Goal: Task Accomplishment & Management: Manage account settings

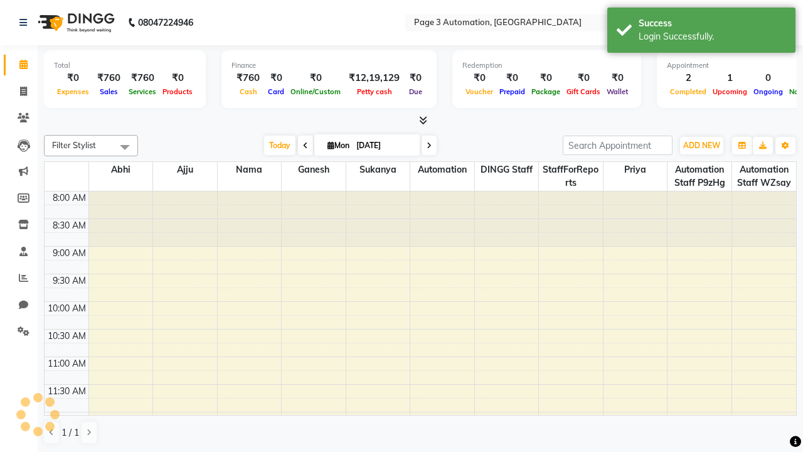
select select "en"
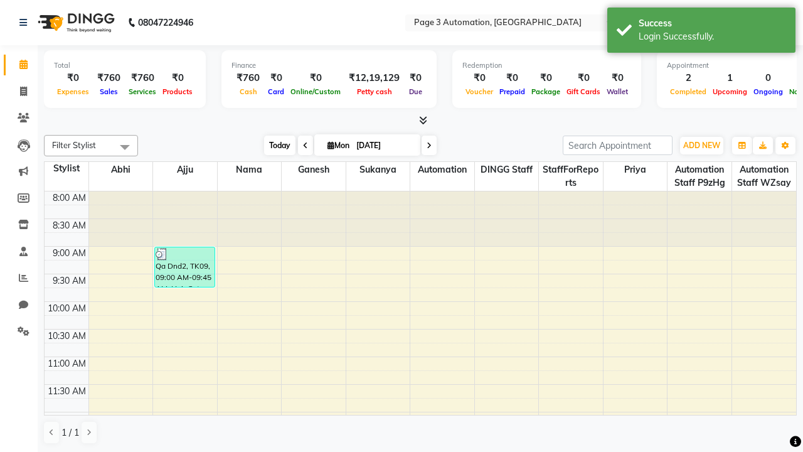
click at [273, 145] on span "Today" at bounding box center [279, 144] width 31 height 19
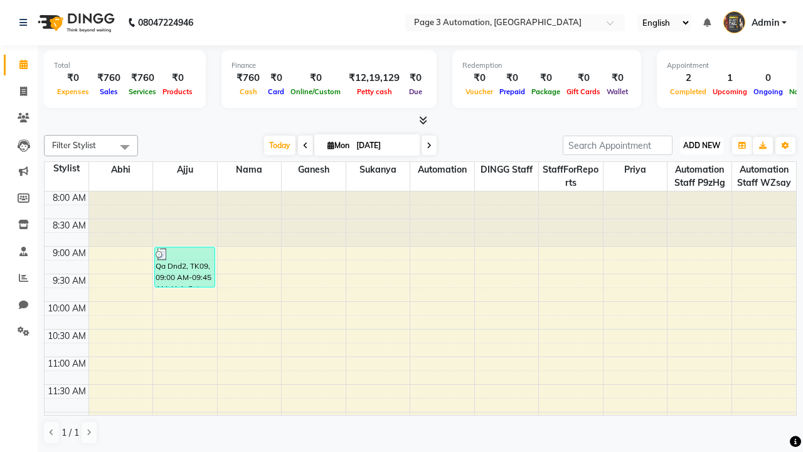
click at [701, 145] on span "ADD NEW" at bounding box center [701, 145] width 37 height 9
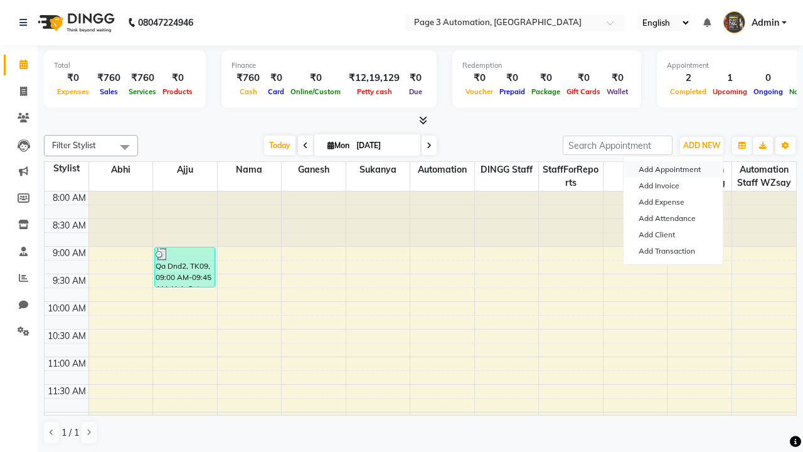
click at [673, 169] on button "Add Appointment" at bounding box center [672, 169] width 99 height 16
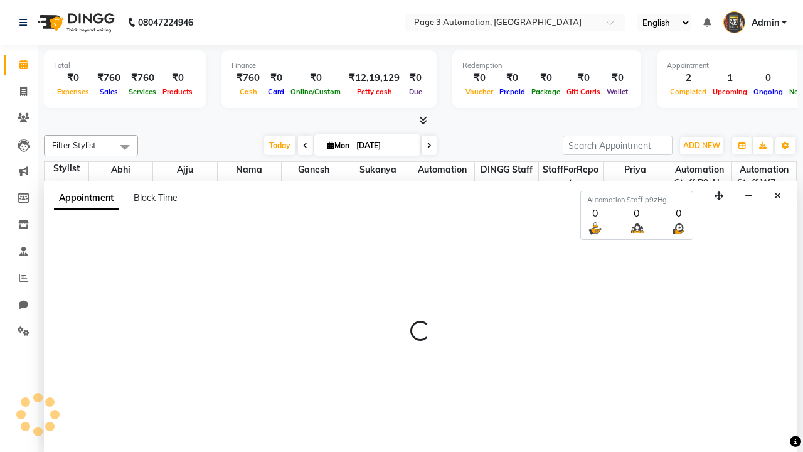
select select "tentative"
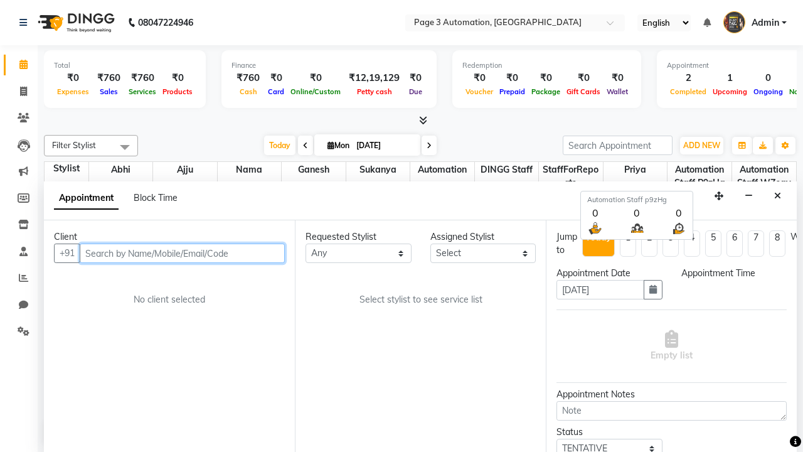
select select "540"
type input "8192346578"
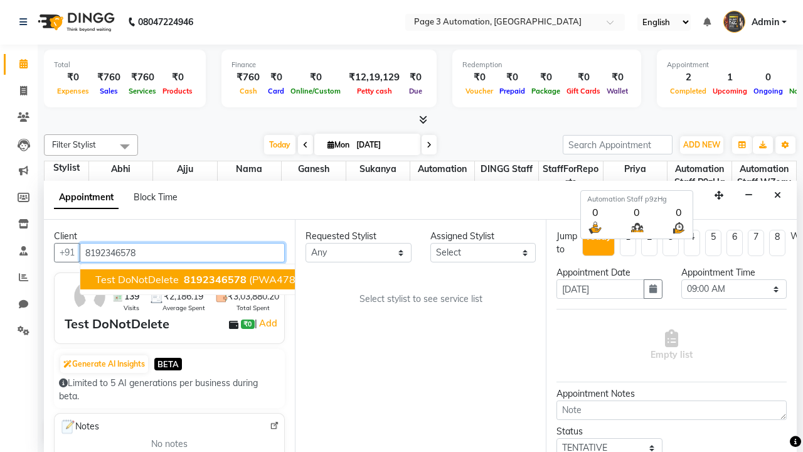
click at [184, 279] on span "8192346578" at bounding box center [215, 279] width 63 height 13
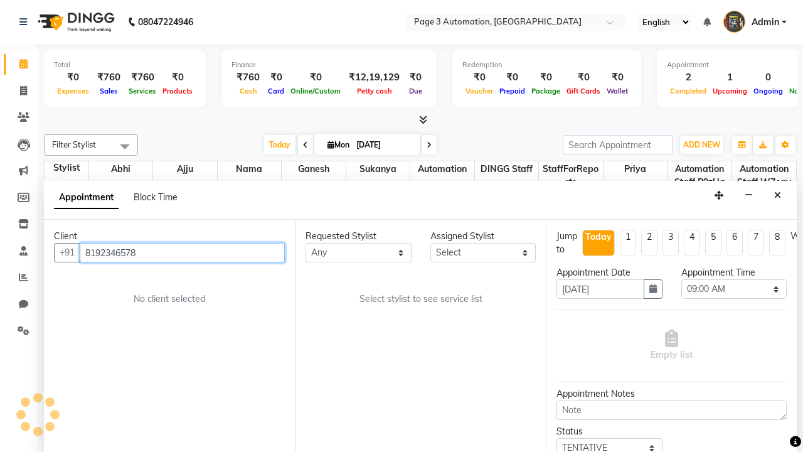
select select "711"
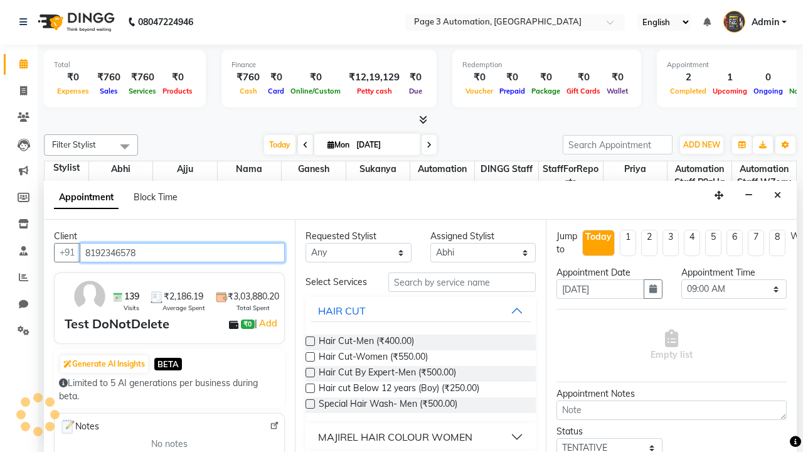
scroll to position [0, 0]
type input "8192346578"
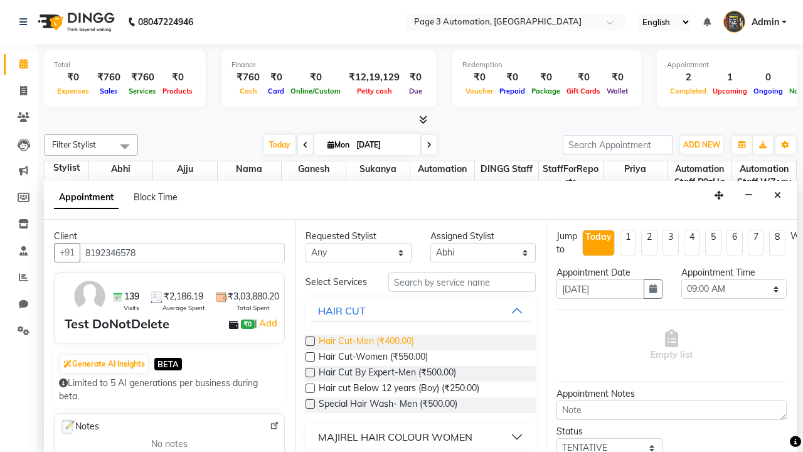
click at [366, 342] on span "Hair Cut-Men (₹400.00)" at bounding box center [366, 342] width 95 height 16
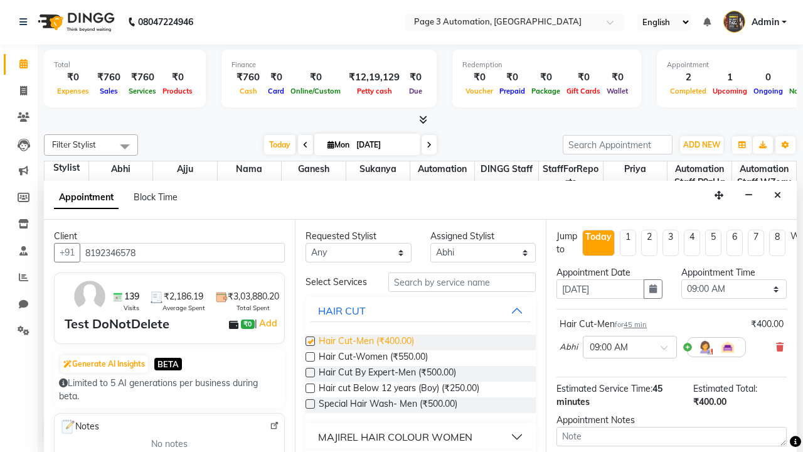
checkbox input "false"
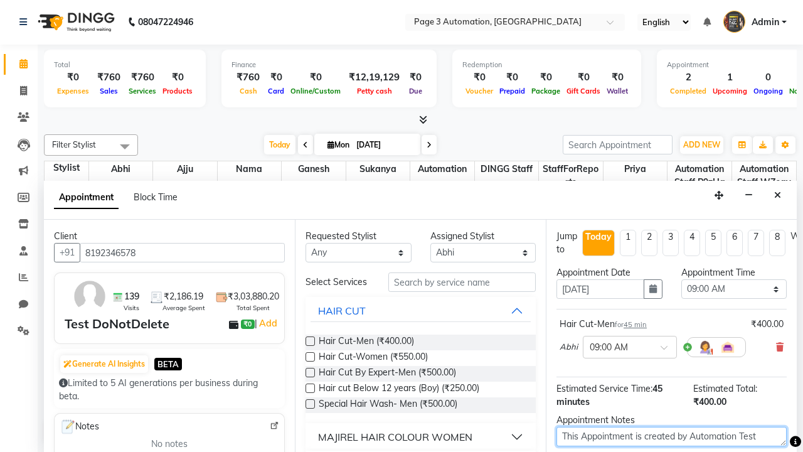
type textarea "This Appointment is created by Automation Test"
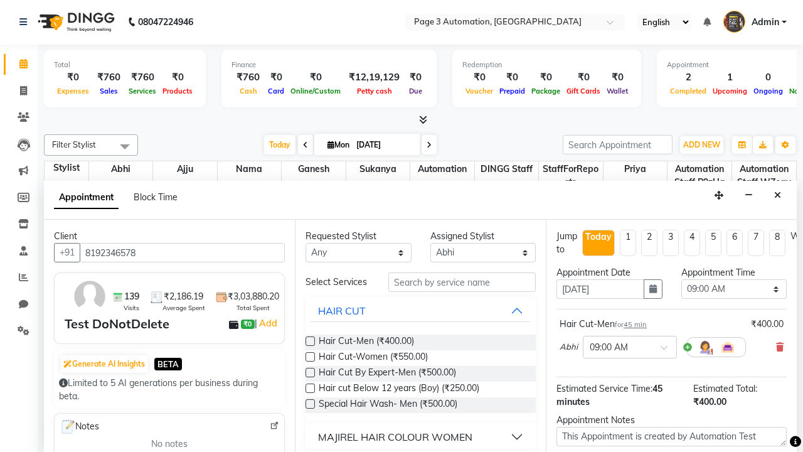
checkbox input "false"
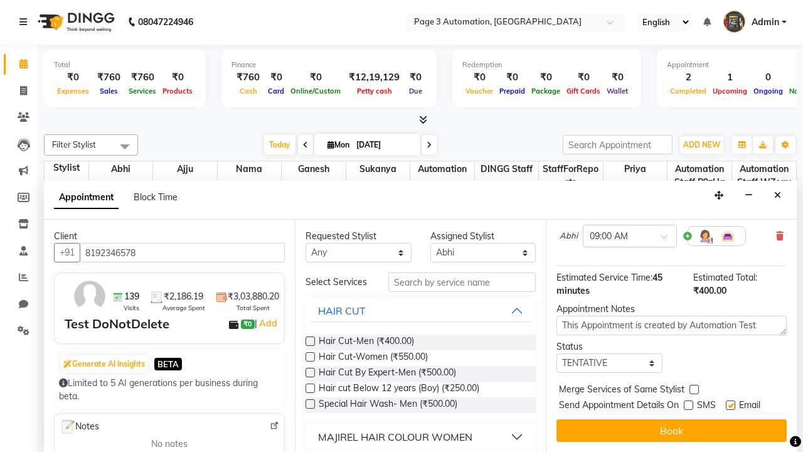
click at [730, 405] on label at bounding box center [730, 404] width 9 height 9
click at [730, 405] on input "checkbox" at bounding box center [730, 406] width 8 height 8
checkbox input "false"
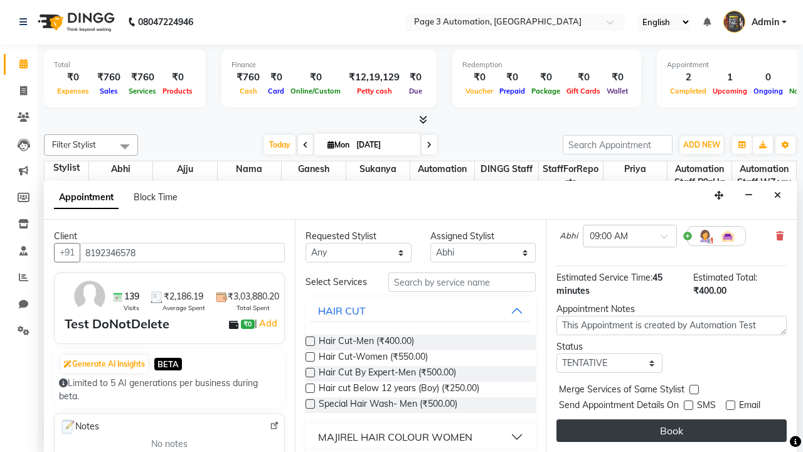
click at [671, 430] on button "Book" at bounding box center [671, 430] width 230 height 23
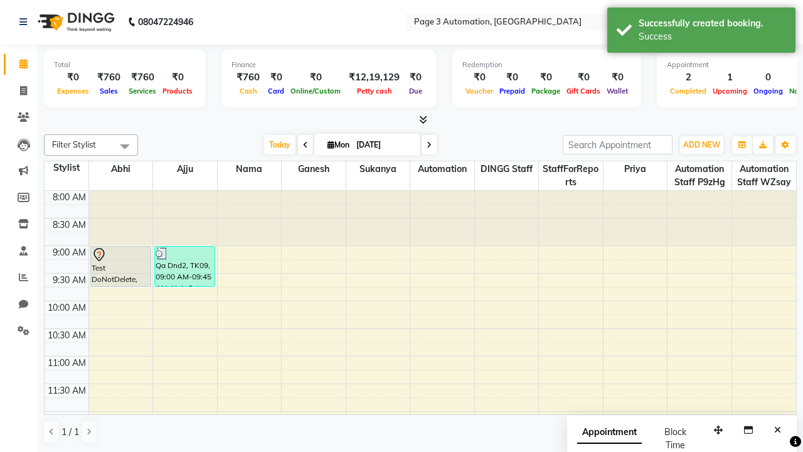
scroll to position [0, 0]
click at [701, 32] on div "Success" at bounding box center [712, 36] width 147 height 13
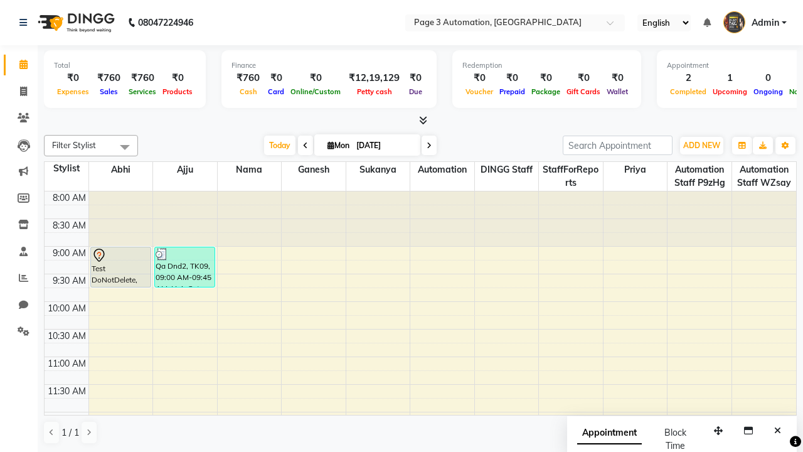
click at [125, 147] on span at bounding box center [124, 147] width 25 height 24
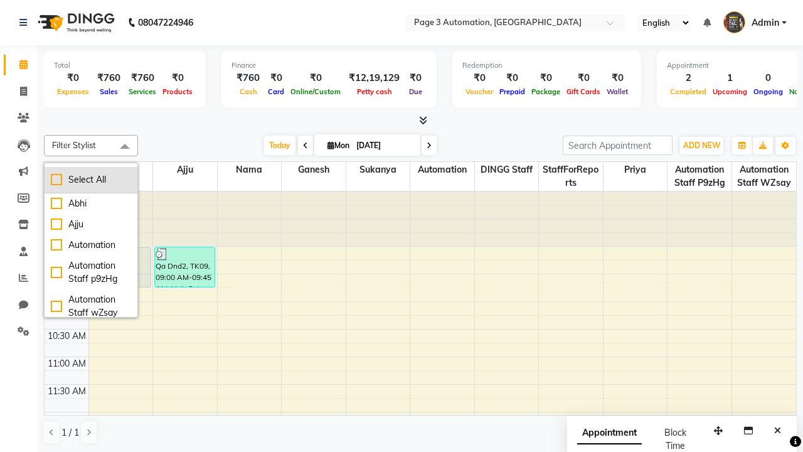
click at [91, 179] on div "Select All" at bounding box center [91, 179] width 80 height 13
checkbox input "true"
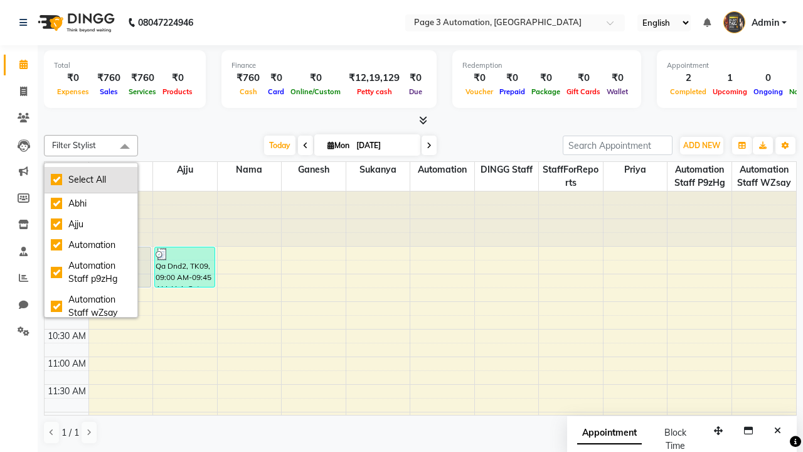
checkbox input "true"
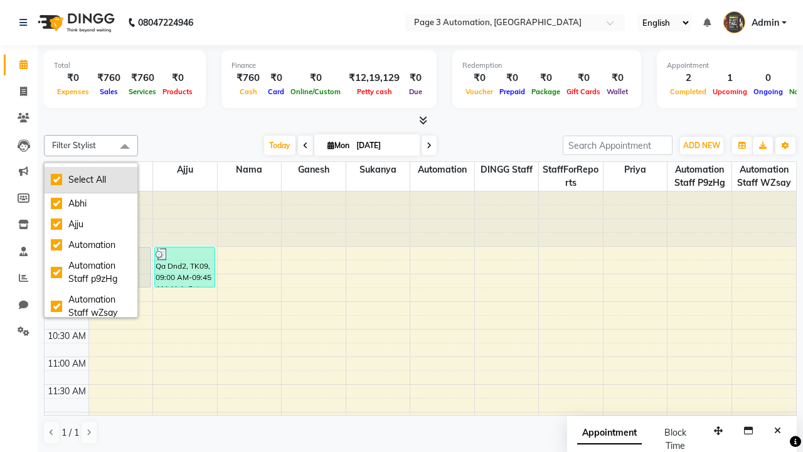
checkbox input "true"
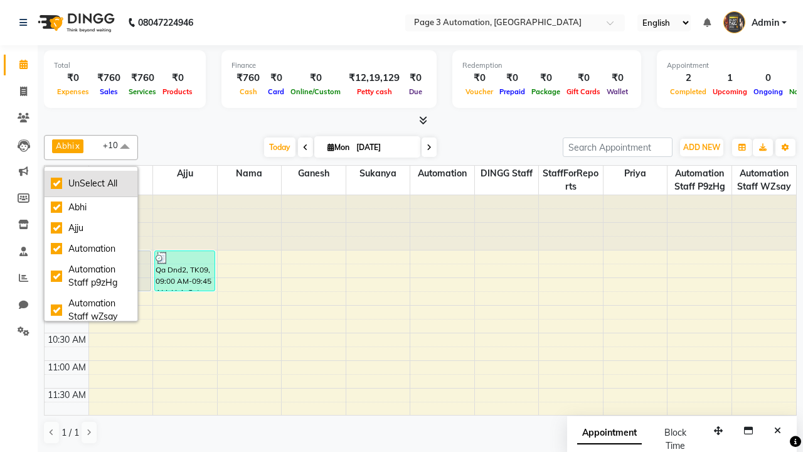
click at [91, 183] on div "UnSelect All" at bounding box center [91, 183] width 80 height 13
checkbox input "false"
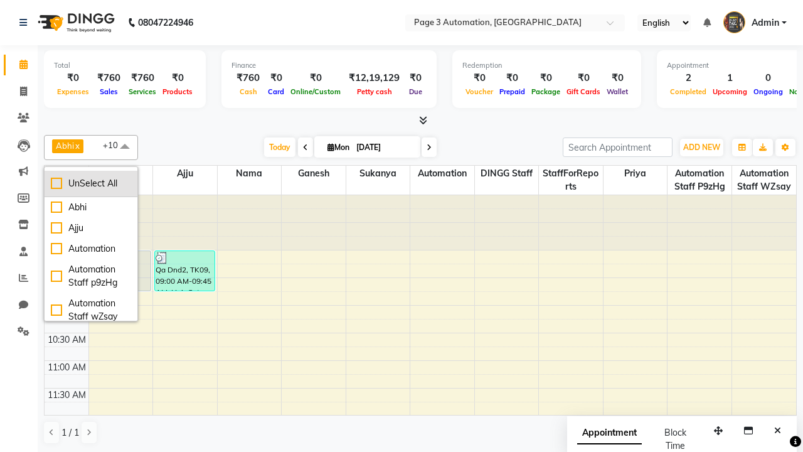
checkbox input "false"
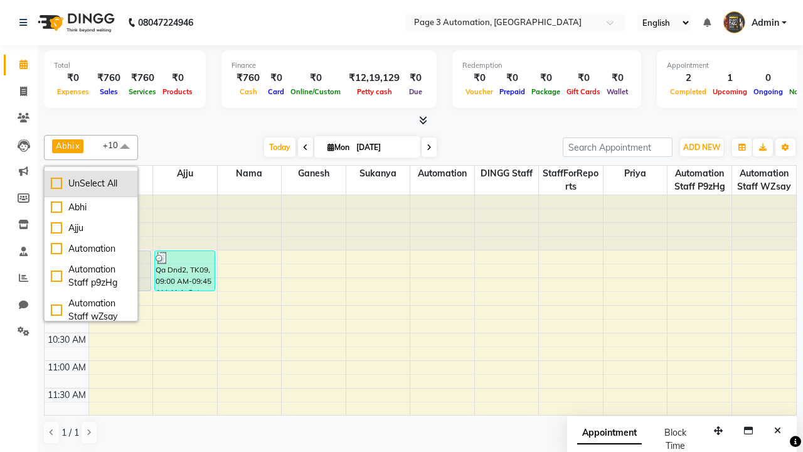
checkbox input "false"
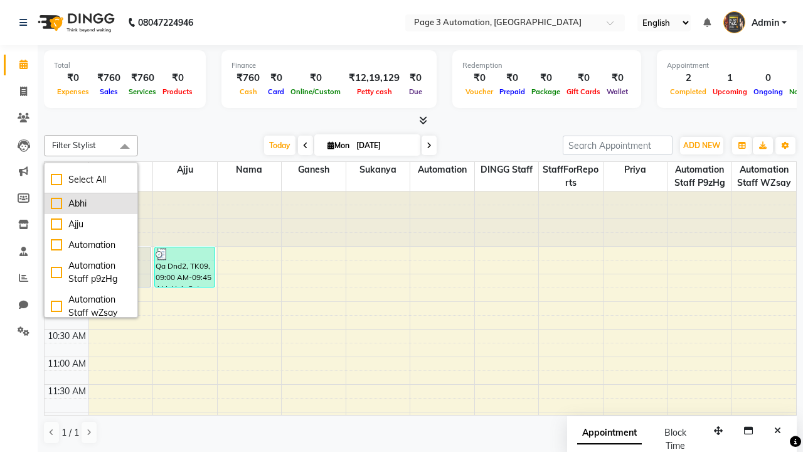
click at [91, 203] on div "Abhi" at bounding box center [91, 203] width 80 height 13
checkbox input "true"
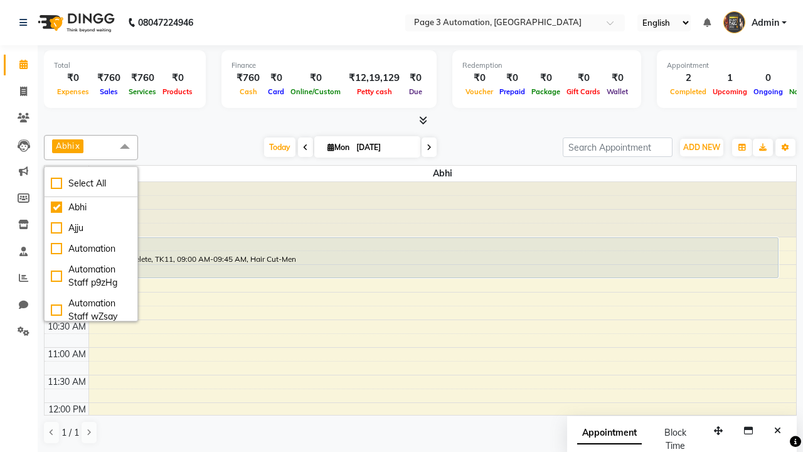
click at [125, 147] on span at bounding box center [124, 147] width 25 height 24
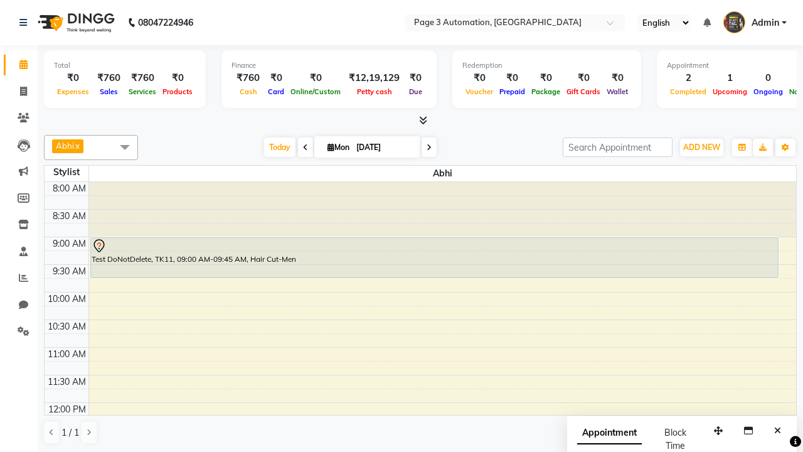
click at [434, 257] on div "Test DoNotDelete, TK11, 09:00 AM-09:45 AM, Hair Cut-Men" at bounding box center [434, 258] width 687 height 40
select select "7"
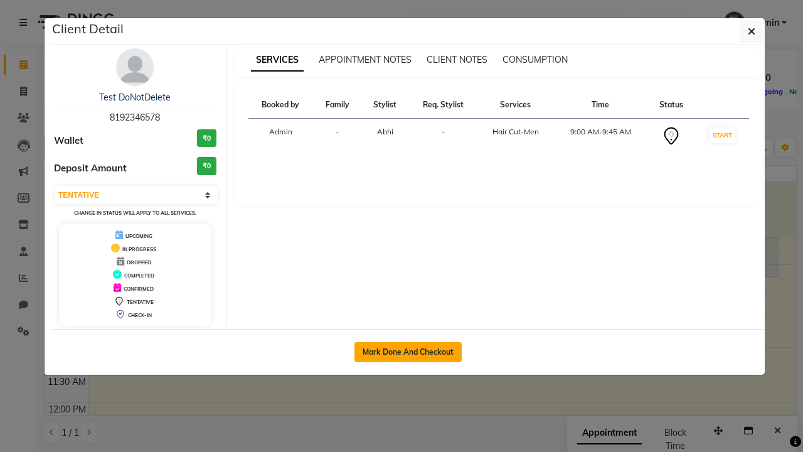
click at [408, 351] on button "Mark Done And Checkout" at bounding box center [407, 352] width 107 height 20
select select "service"
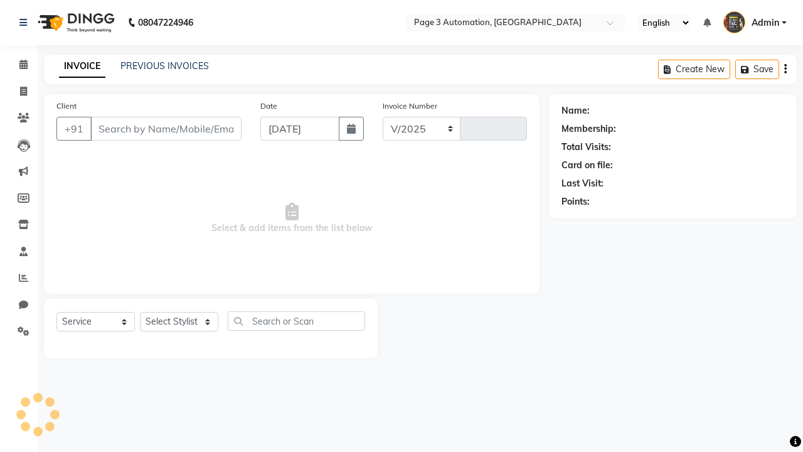
select select "2774"
type input "8691"
type input "8192346578"
select select "711"
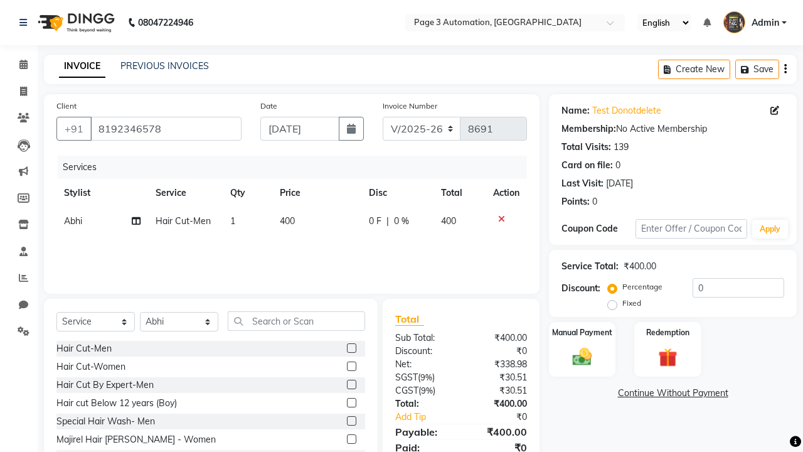
click at [292, 221] on span "400" at bounding box center [287, 220] width 15 height 11
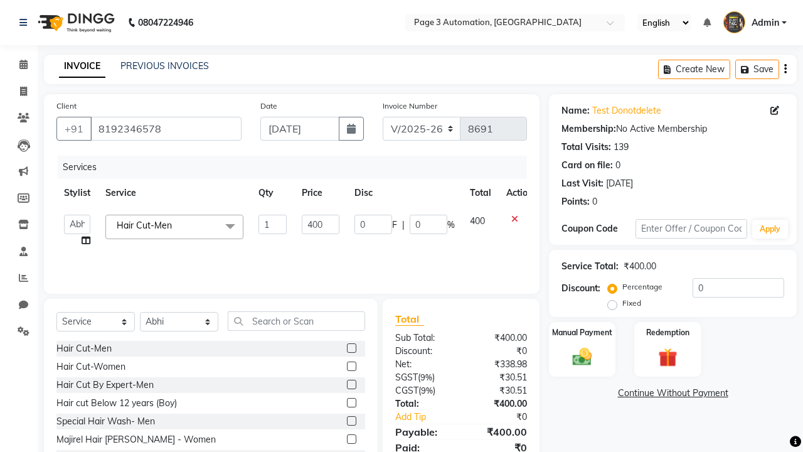
click at [174, 226] on link "x" at bounding box center [175, 225] width 6 height 11
type input "0"
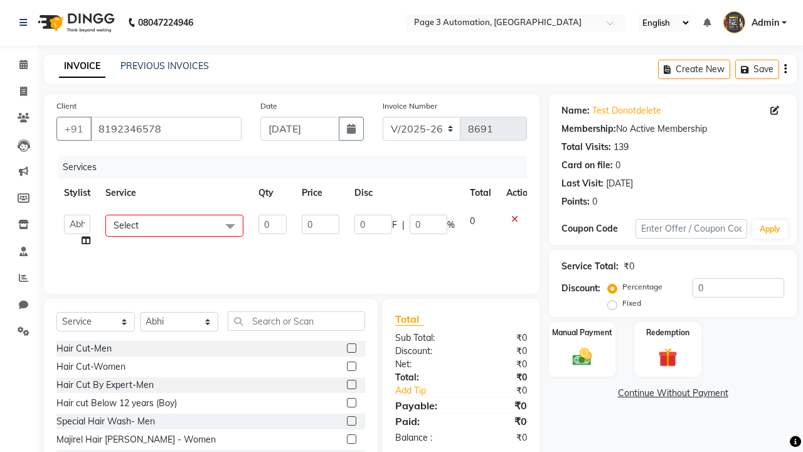
click at [174, 225] on span "Select" at bounding box center [174, 226] width 138 height 22
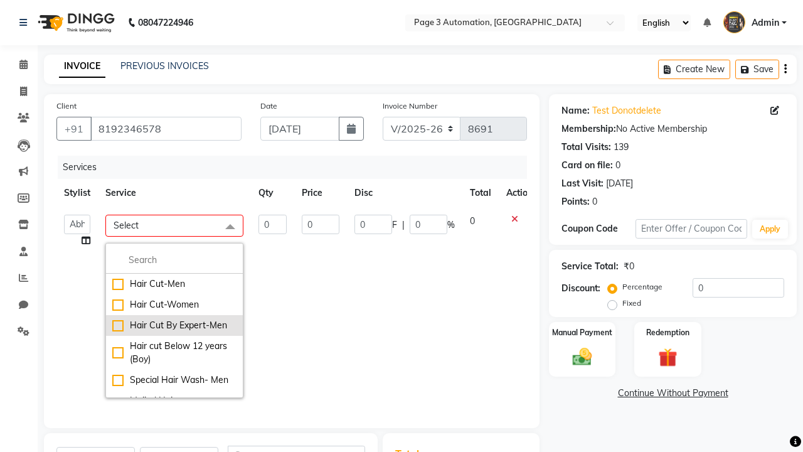
click at [174, 325] on div "Hair Cut By Expert-Men" at bounding box center [174, 325] width 124 height 13
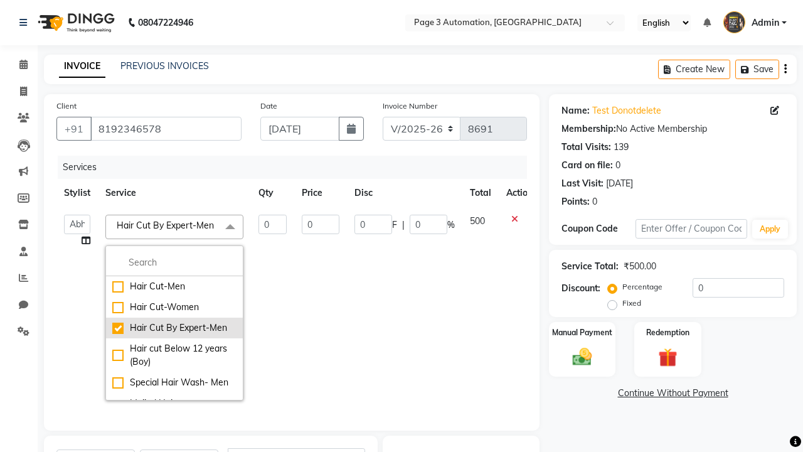
checkbox input "true"
type input "1"
type input "500"
click at [582, 332] on label "Manual Payment" at bounding box center [582, 332] width 63 height 12
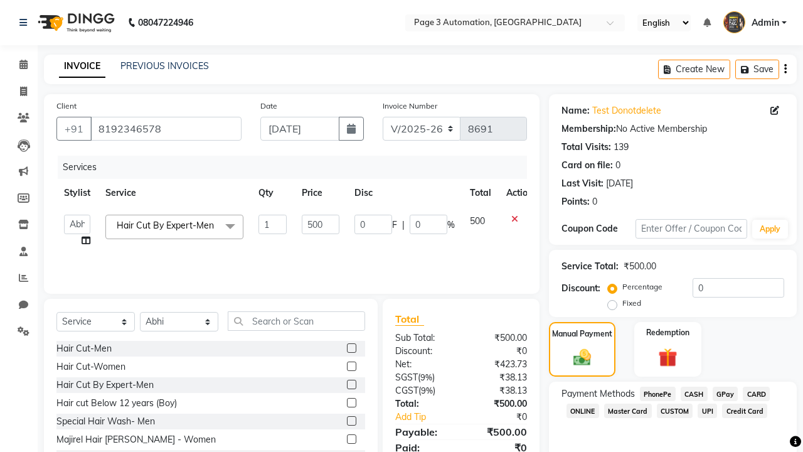
click at [694, 393] on span "CASH" at bounding box center [694, 393] width 27 height 14
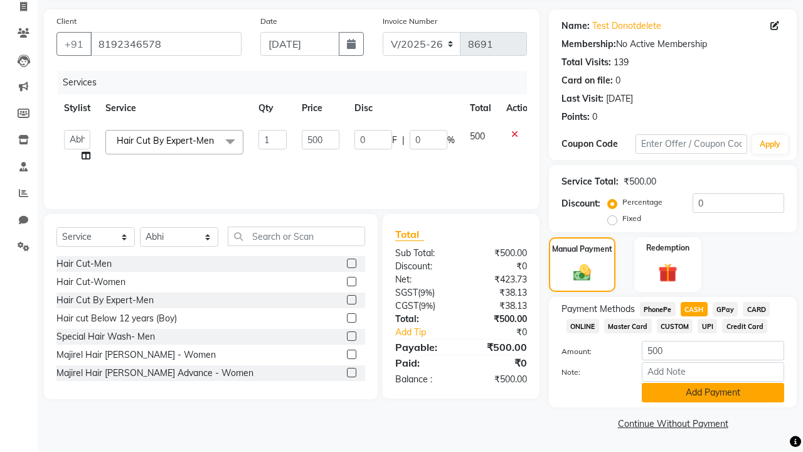
click at [713, 392] on button "Add Payment" at bounding box center [713, 392] width 142 height 19
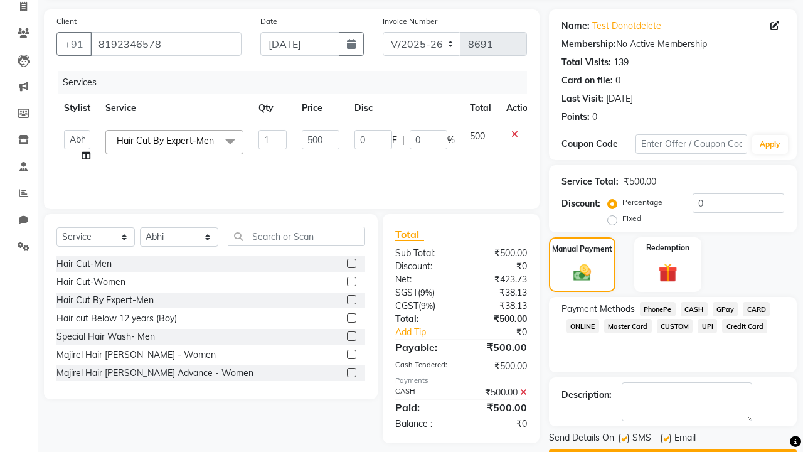
click at [623, 438] on label at bounding box center [623, 437] width 9 height 9
click at [623, 438] on input "checkbox" at bounding box center [623, 439] width 8 height 8
checkbox input "false"
click at [666, 438] on label at bounding box center [665, 437] width 9 height 9
click at [666, 438] on input "checkbox" at bounding box center [665, 439] width 8 height 8
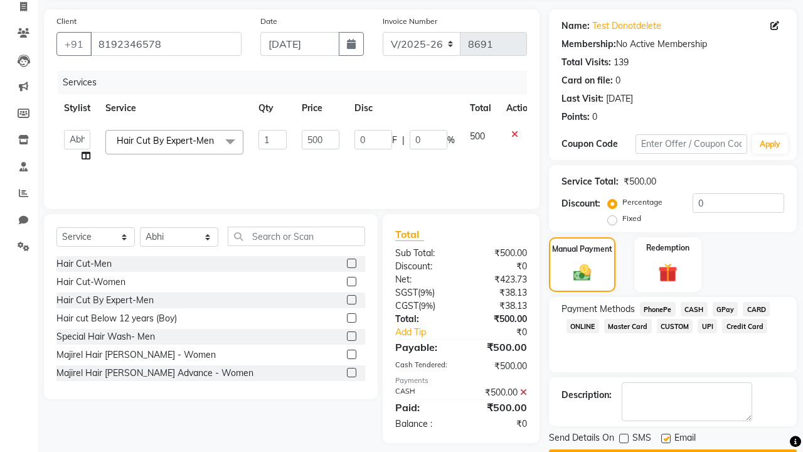
checkbox input "false"
click at [672, 449] on button "Checkout" at bounding box center [673, 458] width 248 height 19
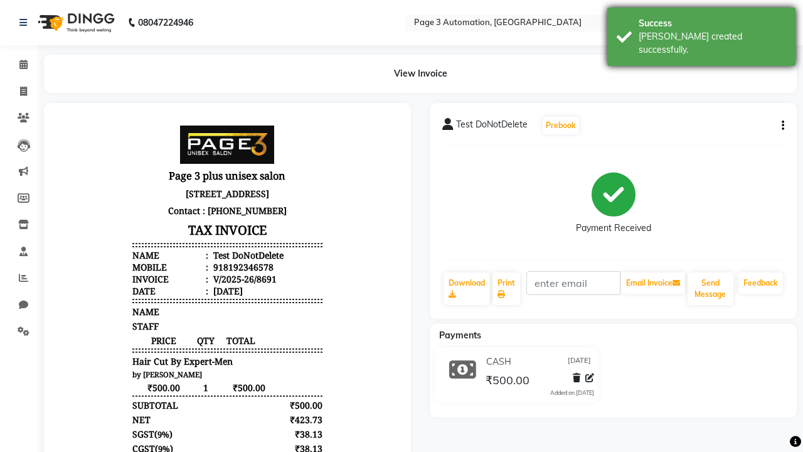
click at [701, 32] on div "[PERSON_NAME] created successfully." at bounding box center [712, 43] width 147 height 26
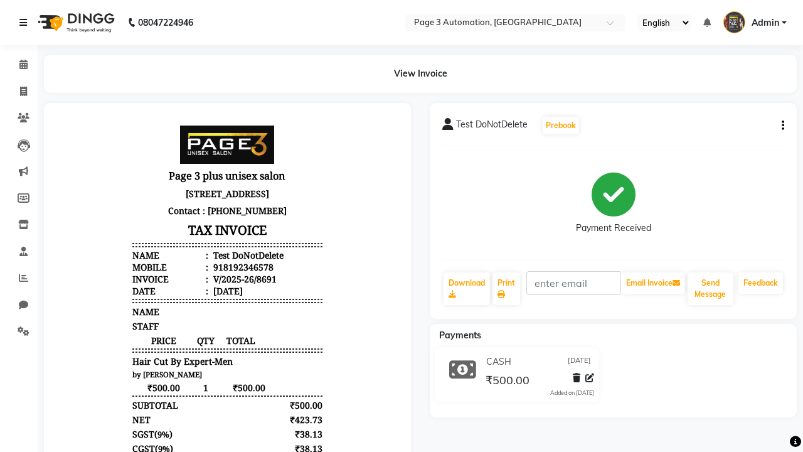
click at [26, 23] on icon at bounding box center [23, 22] width 8 height 9
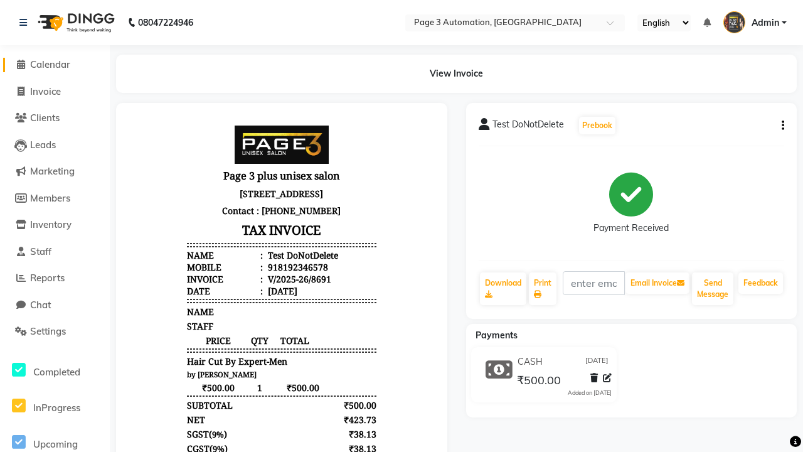
click at [55, 65] on span "Calendar" at bounding box center [50, 64] width 40 height 12
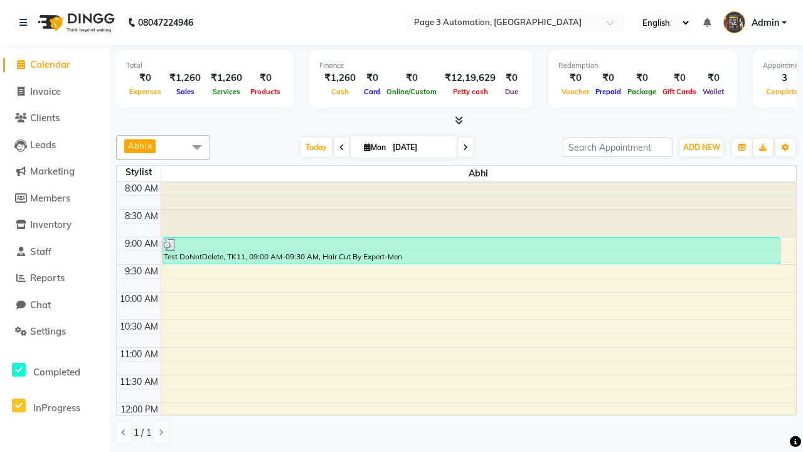
click at [471, 250] on div "Test DoNotDelete, TK11, 09:00 AM-09:30 AM, Hair Cut By Expert-Men" at bounding box center [471, 251] width 617 height 26
select select "3"
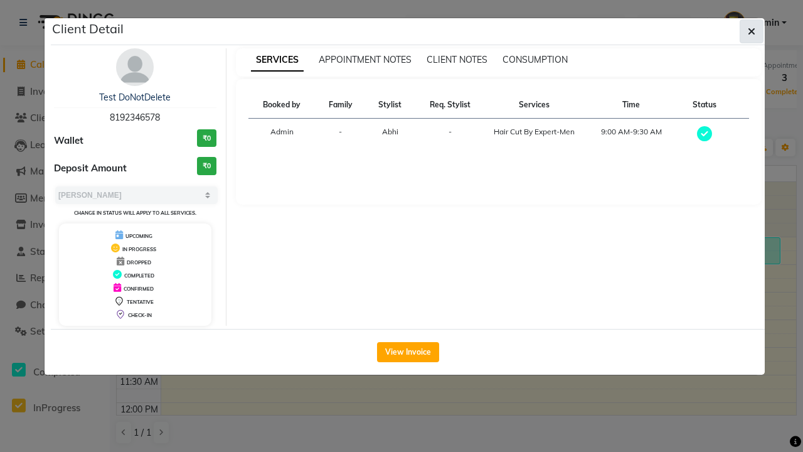
click at [751, 31] on icon "button" at bounding box center [752, 31] width 8 height 10
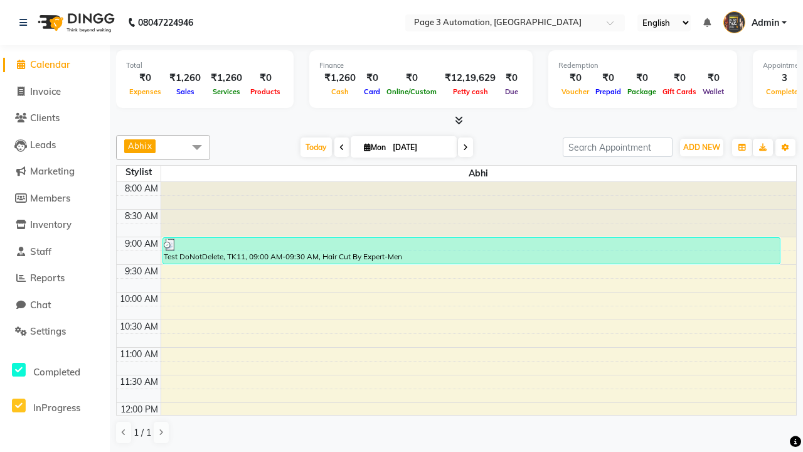
click at [197, 147] on span at bounding box center [196, 147] width 25 height 24
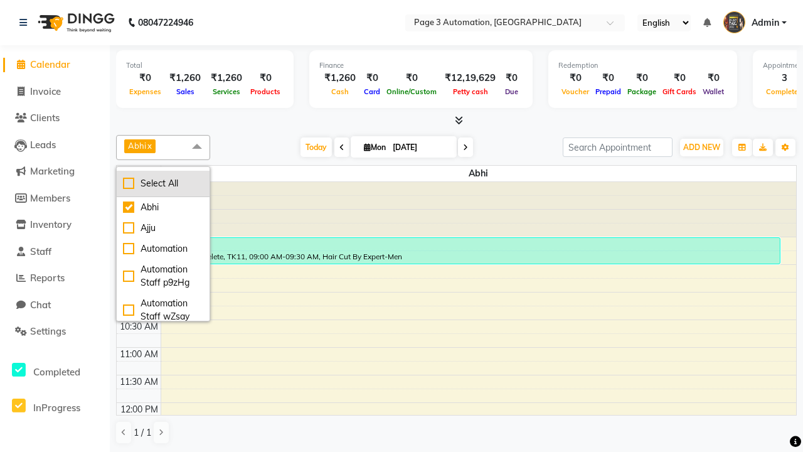
click at [163, 183] on div "Select All" at bounding box center [163, 183] width 80 height 13
checkbox input "true"
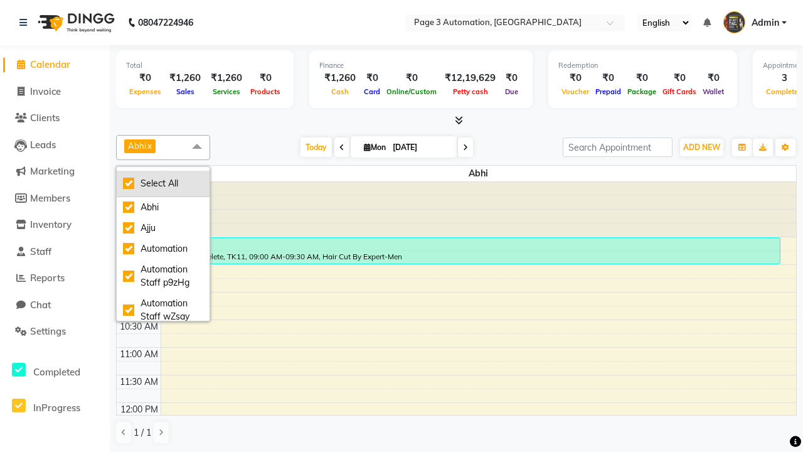
checkbox input "true"
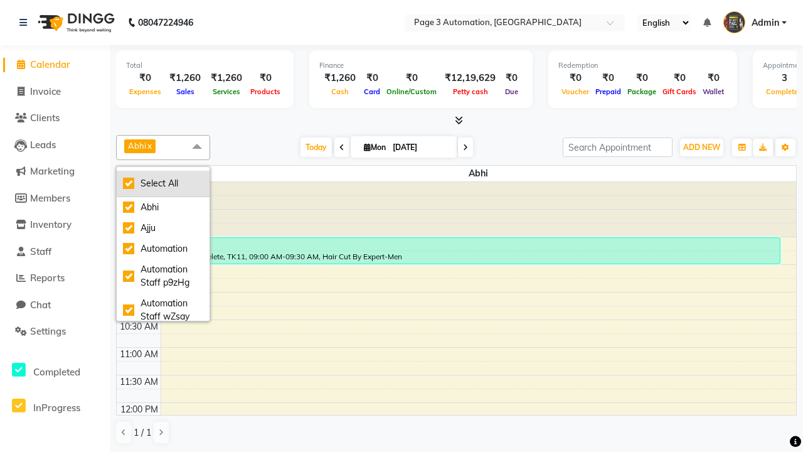
checkbox input "true"
